Goal: Transaction & Acquisition: Book appointment/travel/reservation

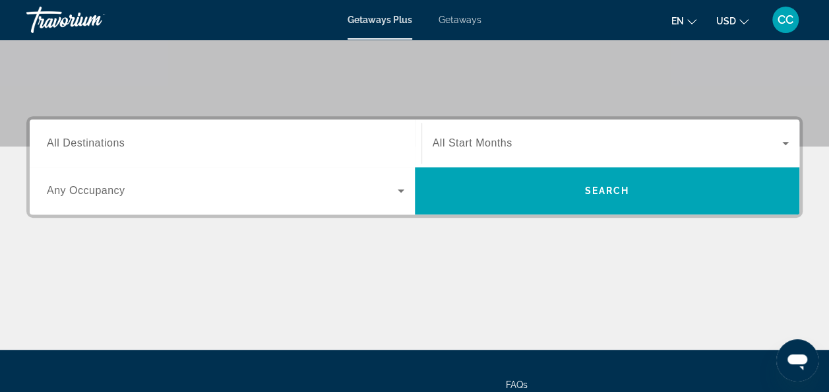
scroll to position [237, 0]
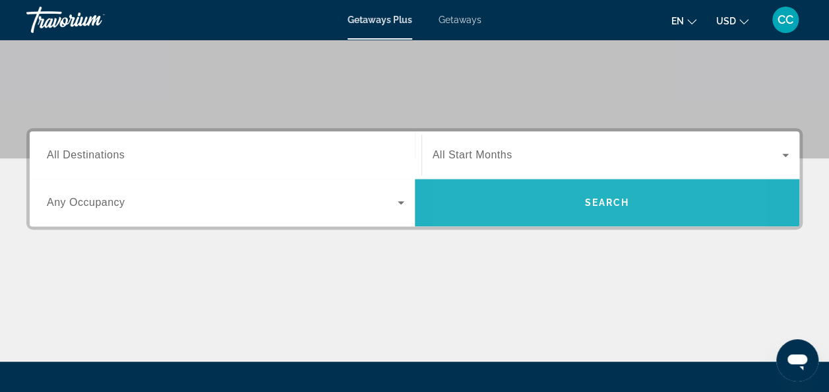
click at [532, 204] on span "Search" at bounding box center [607, 203] width 385 height 32
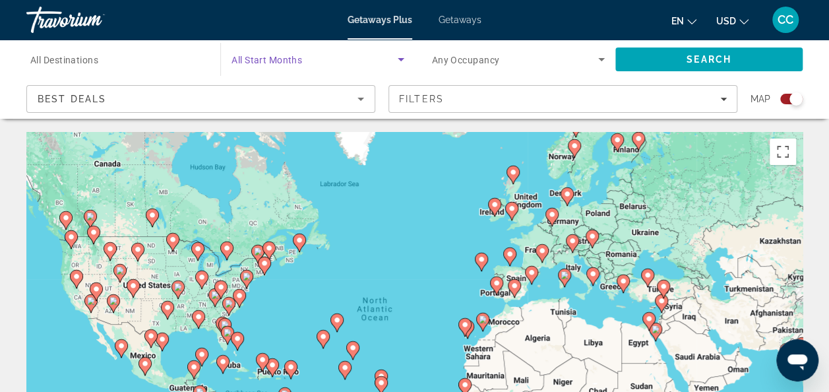
click at [402, 58] on icon "Search widget" at bounding box center [401, 59] width 7 height 3
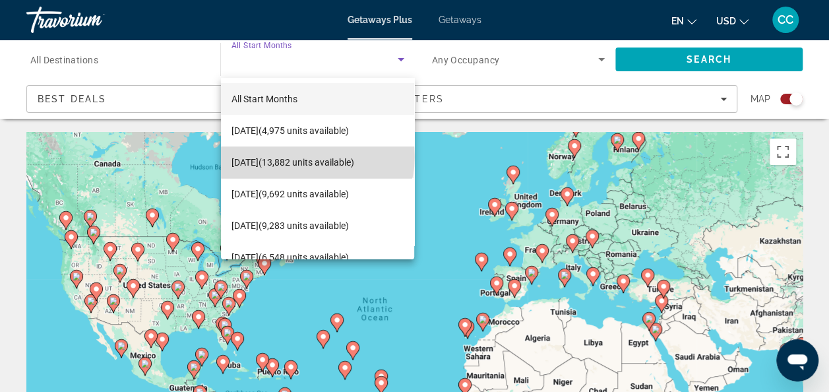
click at [317, 156] on span "[DATE] (13,882 units available)" at bounding box center [293, 162] width 123 height 16
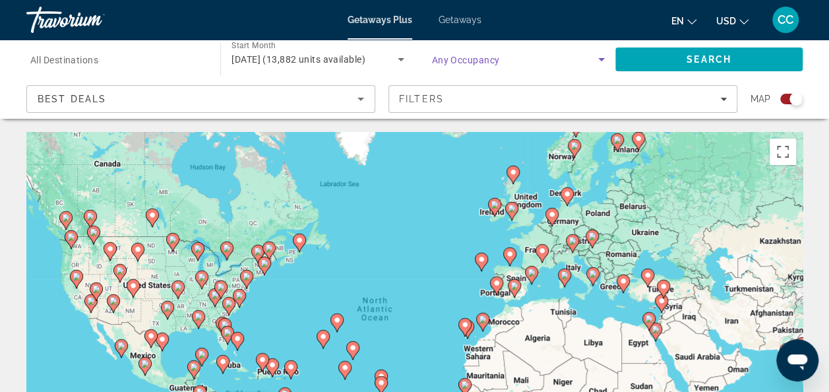
click at [602, 59] on icon "Search widget" at bounding box center [601, 59] width 7 height 3
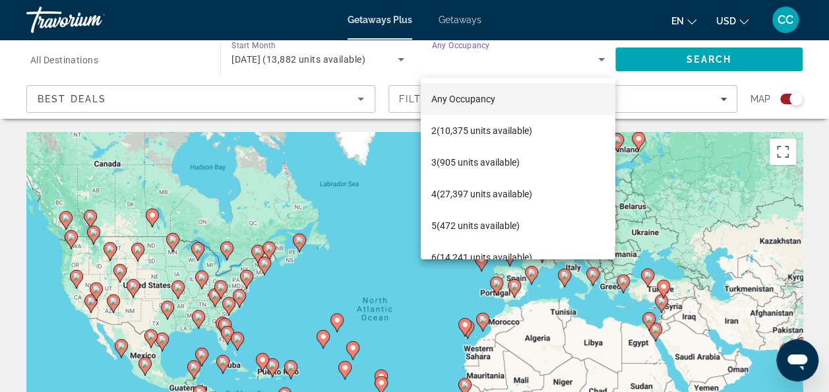
click at [602, 59] on div at bounding box center [414, 196] width 829 height 392
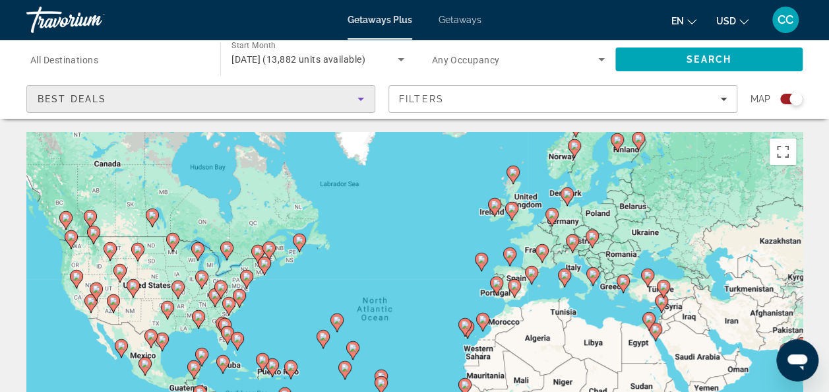
click at [363, 100] on icon "Sort by" at bounding box center [361, 99] width 16 height 16
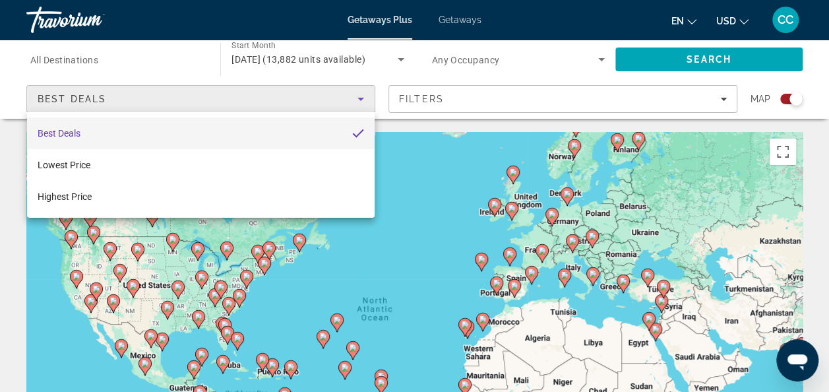
click at [723, 99] on div at bounding box center [414, 196] width 829 height 392
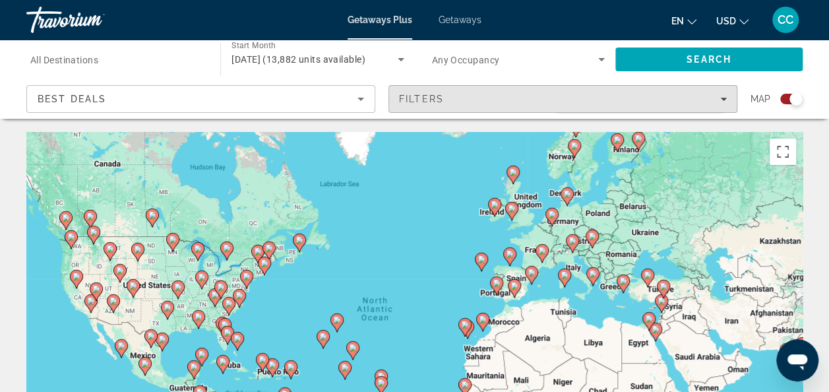
click at [723, 99] on icon "Filters" at bounding box center [723, 99] width 7 height 3
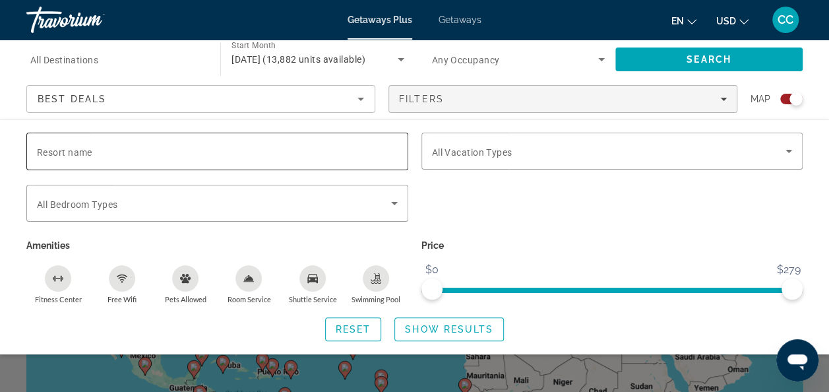
click at [55, 158] on div "Resort name" at bounding box center [217, 152] width 361 height 38
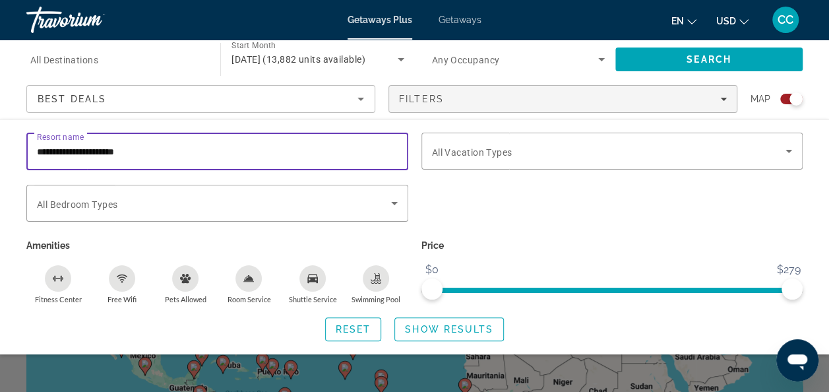
click at [163, 145] on input "**********" at bounding box center [217, 152] width 361 height 16
type input "**********"
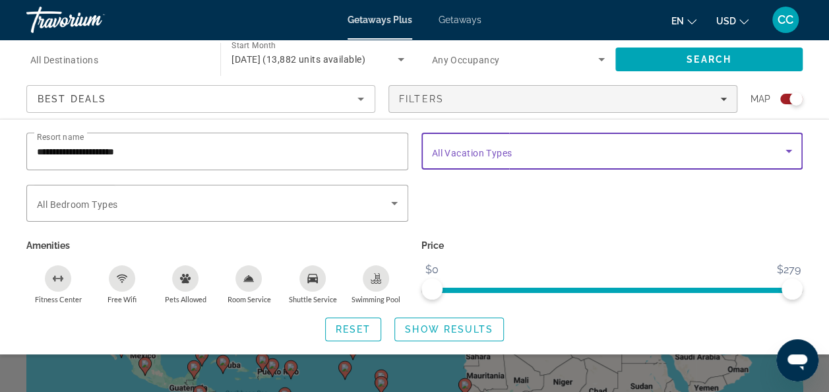
click at [788, 148] on icon "Search widget" at bounding box center [789, 151] width 16 height 16
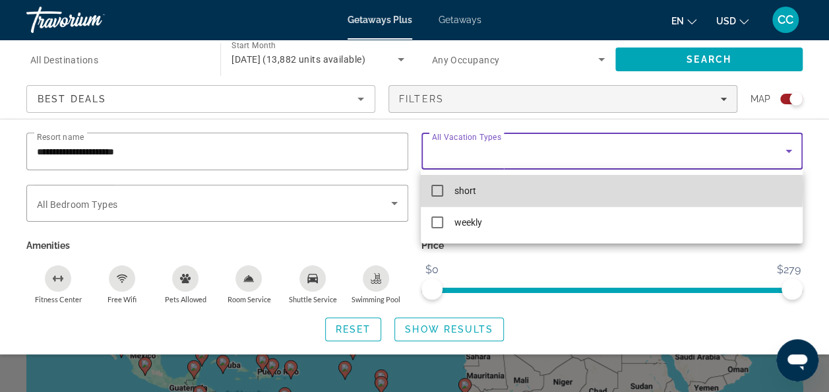
click at [438, 188] on mat-pseudo-checkbox at bounding box center [437, 191] width 12 height 12
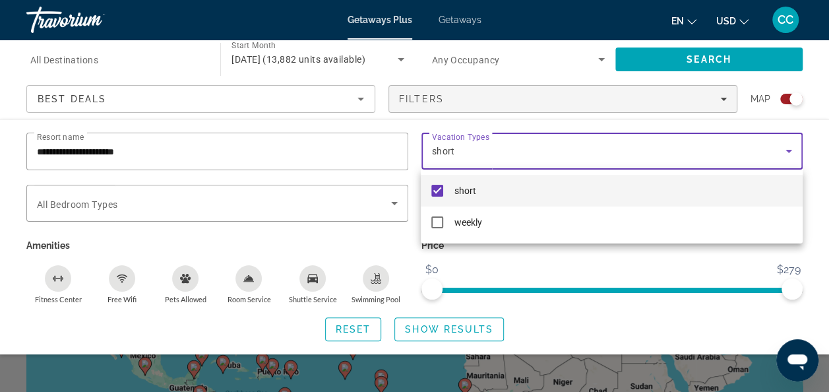
click at [388, 201] on div at bounding box center [414, 196] width 829 height 392
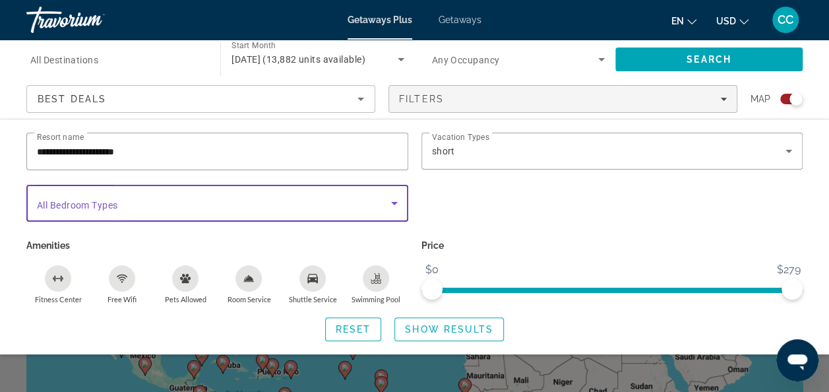
click at [392, 202] on icon "Search widget" at bounding box center [394, 203] width 7 height 3
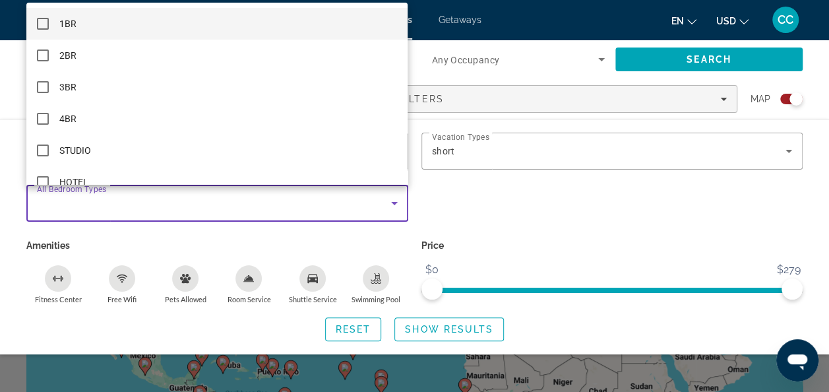
scroll to position [18, 0]
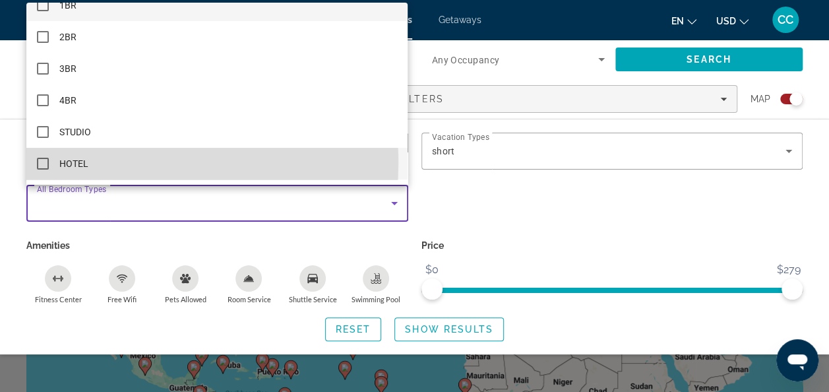
click at [45, 163] on mat-pseudo-checkbox at bounding box center [43, 164] width 12 height 12
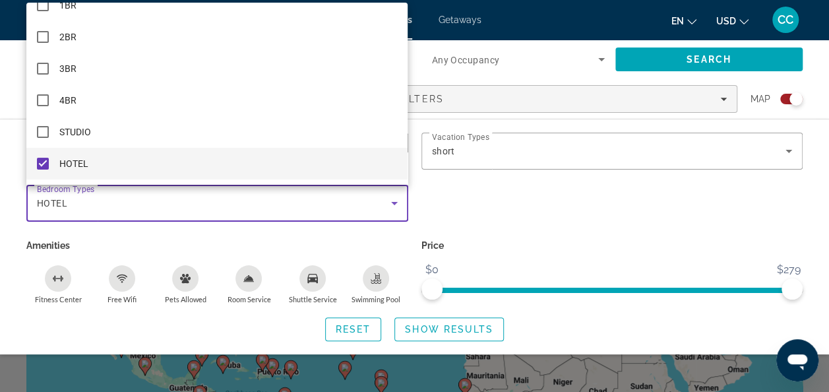
click at [348, 207] on div at bounding box center [414, 196] width 829 height 392
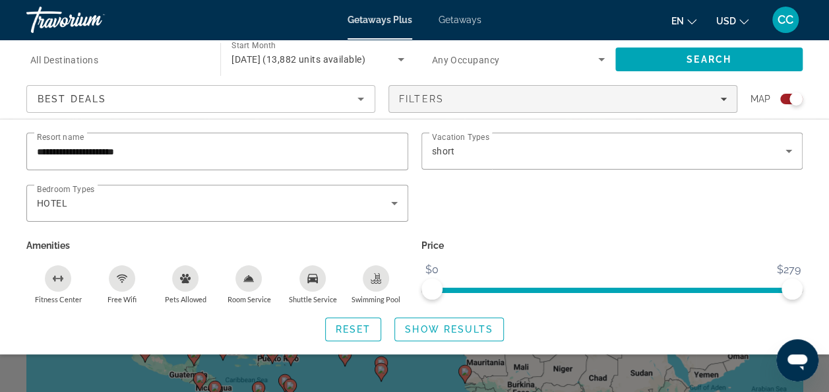
scroll to position [26, 0]
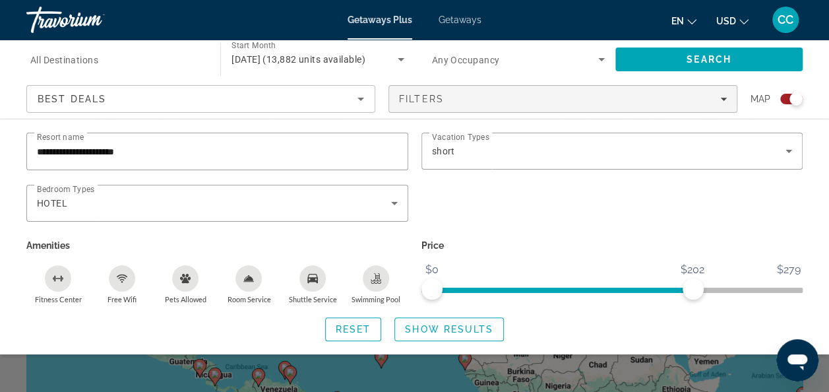
click at [692, 288] on span "ngx-slider" at bounding box center [562, 290] width 261 height 5
click at [679, 288] on ngx-slider "$0 $279 $0 $202" at bounding box center [612, 289] width 382 height 3
click at [680, 288] on span "ngx-slider-max" at bounding box center [679, 288] width 21 height 21
click at [674, 288] on span "ngx-slider-max" at bounding box center [679, 288] width 21 height 21
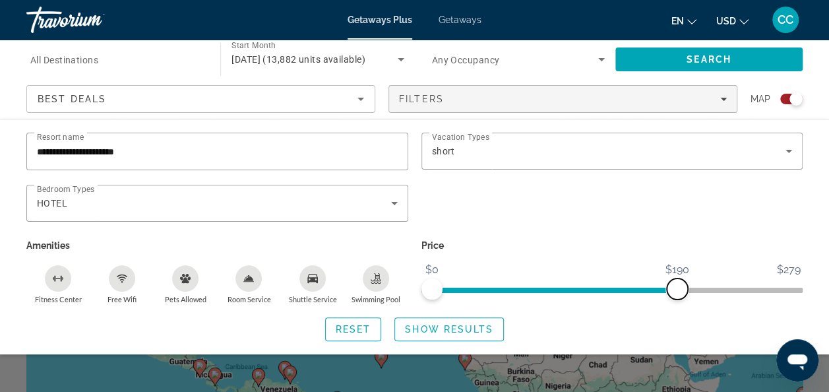
click at [677, 285] on span "ngx-slider-max" at bounding box center [677, 288] width 21 height 21
click at [465, 324] on span "Show Results" at bounding box center [449, 329] width 88 height 11
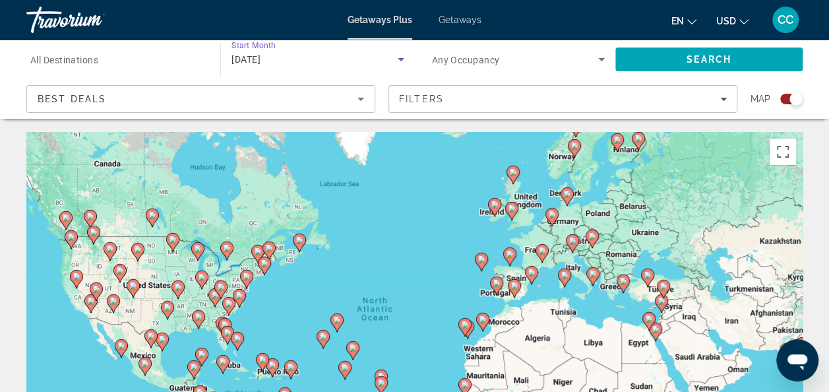
click at [397, 60] on icon "Search widget" at bounding box center [401, 59] width 16 height 16
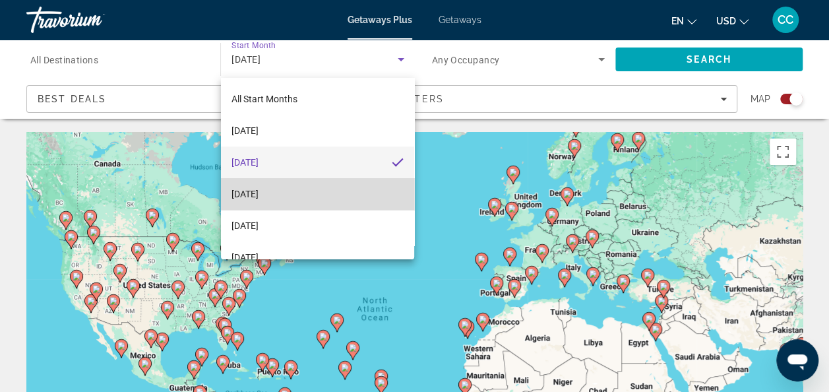
click at [332, 194] on mat-option "[DATE]" at bounding box center [318, 194] width 194 height 32
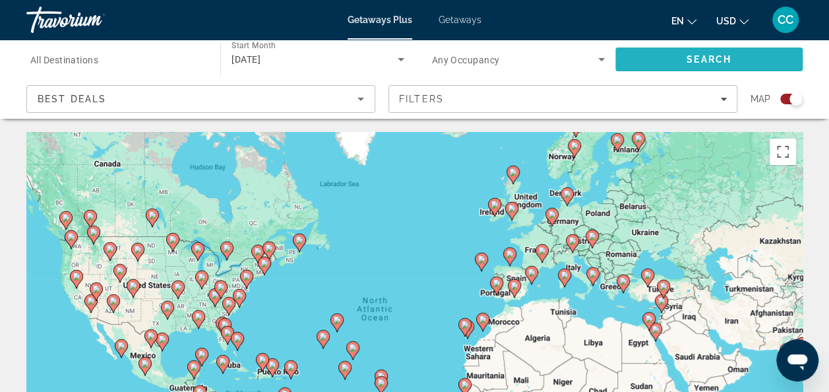
click at [648, 57] on span "Search" at bounding box center [708, 60] width 187 height 32
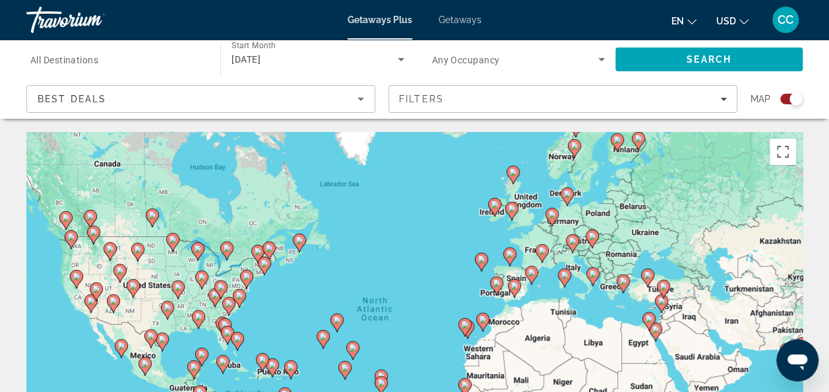
click at [228, 331] on image "Main content" at bounding box center [228, 332] width 8 height 8
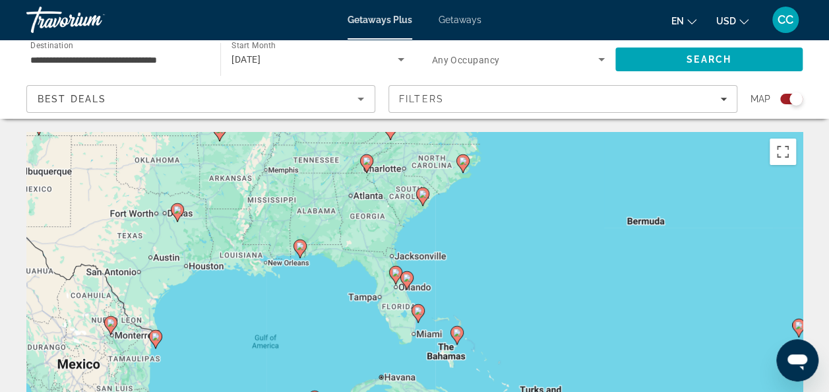
click at [418, 311] on image "Main content" at bounding box center [418, 311] width 8 height 8
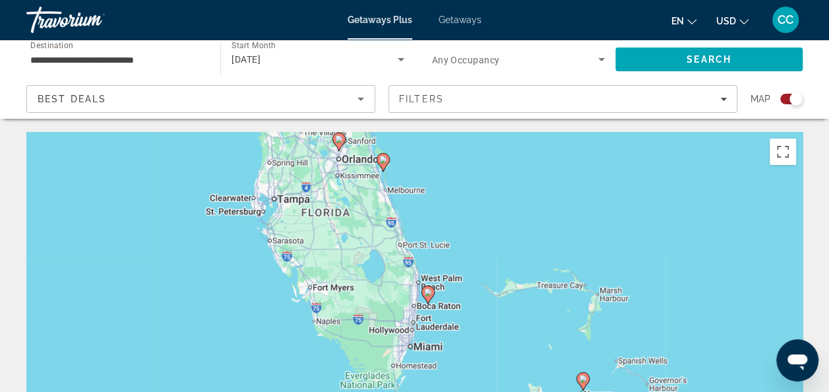
click at [427, 294] on image "Main content" at bounding box center [428, 292] width 8 height 8
type input "**********"
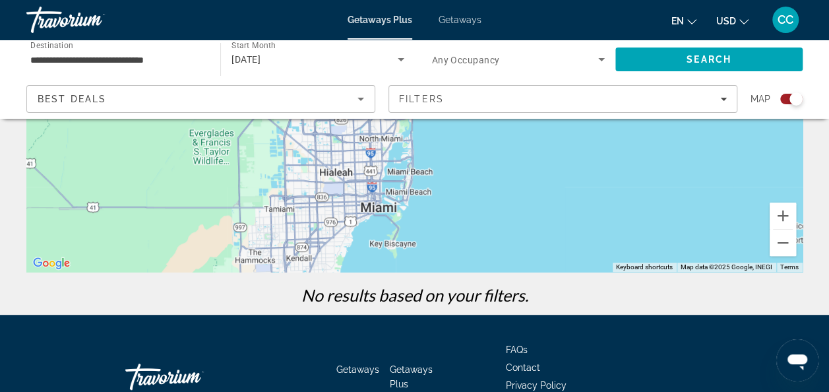
scroll to position [264, 0]
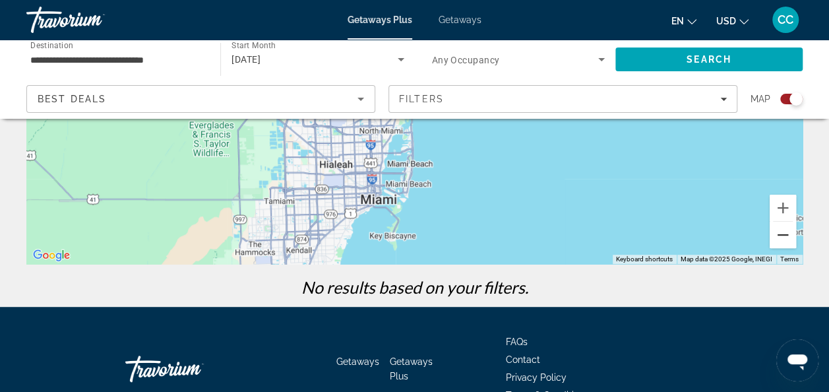
click at [784, 235] on button "Zoom out" at bounding box center [783, 235] width 26 height 26
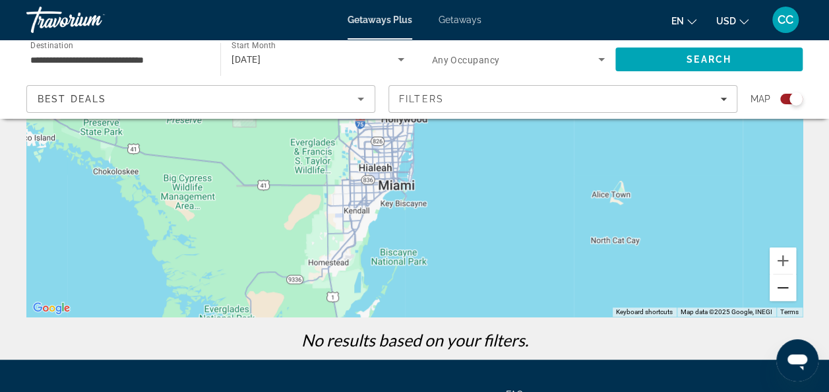
scroll to position [185, 0]
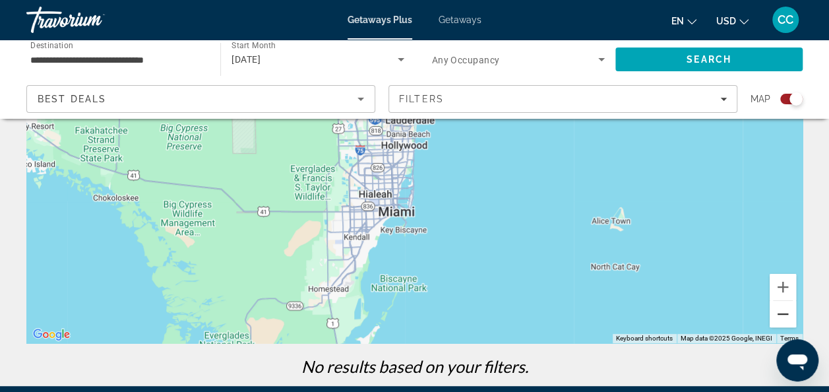
click at [786, 309] on button "Zoom out" at bounding box center [783, 314] width 26 height 26
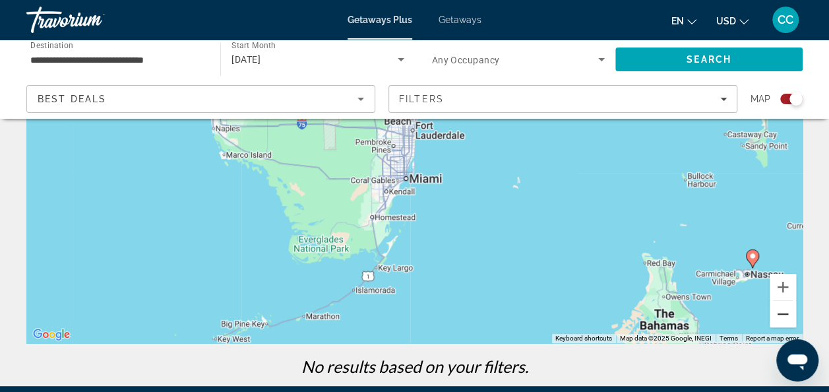
click at [786, 309] on button "Zoom out" at bounding box center [783, 314] width 26 height 26
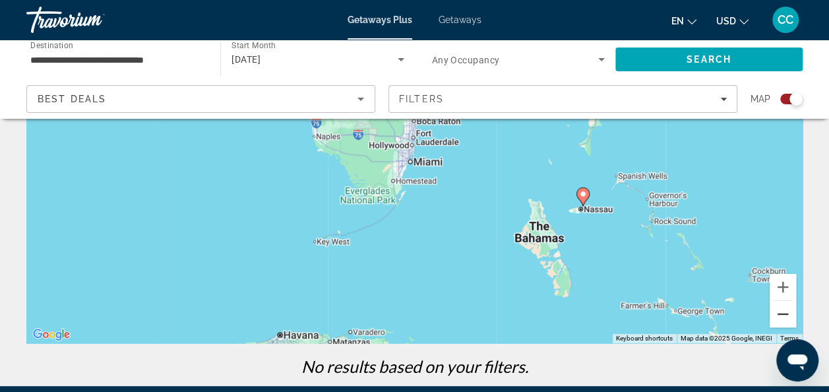
click at [786, 309] on button "Zoom out" at bounding box center [783, 314] width 26 height 26
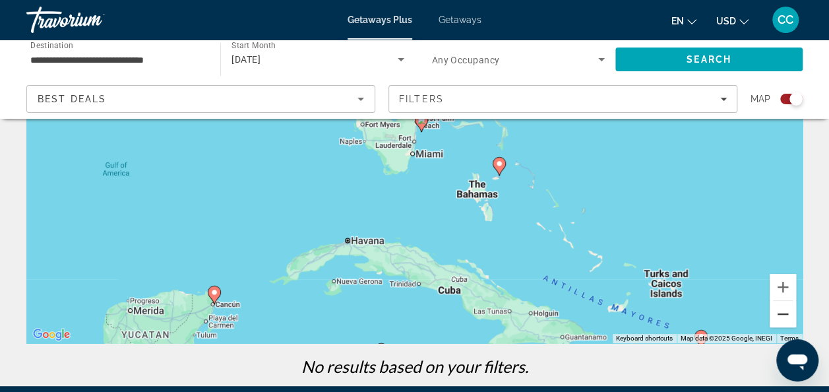
scroll to position [158, 0]
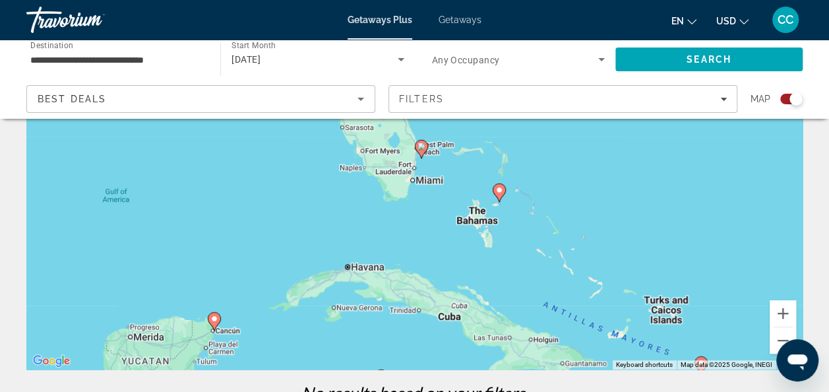
click at [423, 146] on image "Main content" at bounding box center [422, 146] width 8 height 8
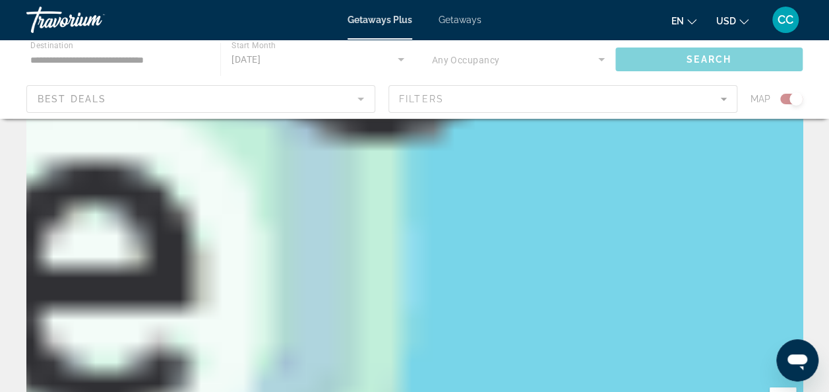
scroll to position [0, 0]
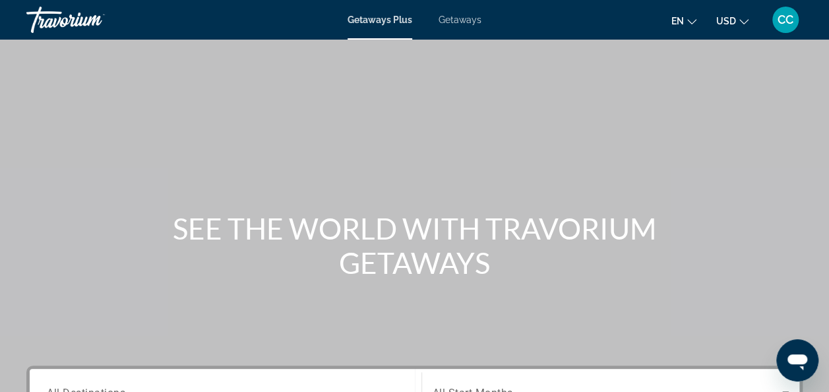
click at [460, 20] on span "Getaways" at bounding box center [460, 20] width 43 height 11
